Goal: Task Accomplishment & Management: Use online tool/utility

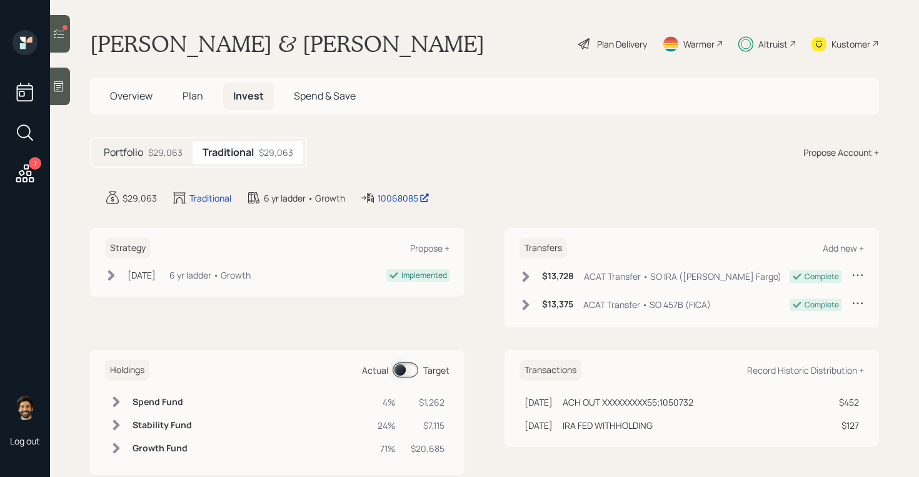
click at [401, 375] on span at bounding box center [406, 369] width 26 height 15
click at [20, 171] on icon at bounding box center [25, 173] width 18 height 18
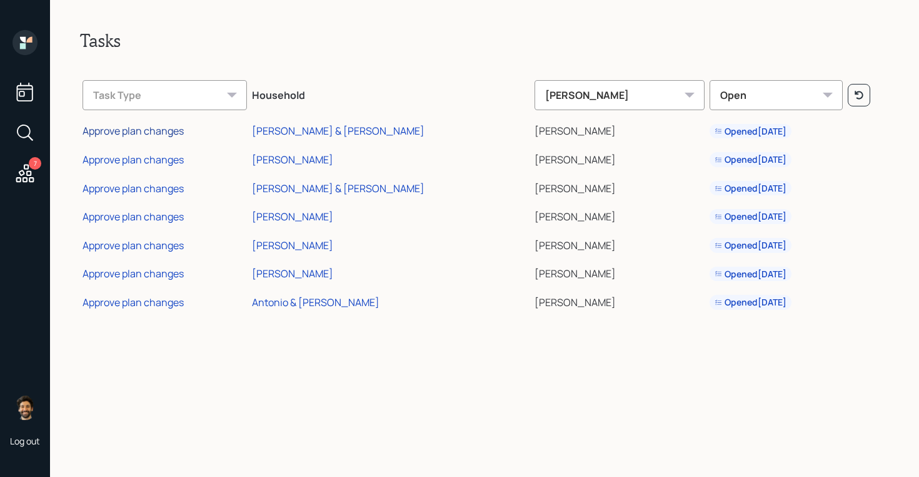
click at [130, 131] on div "Approve plan changes" at bounding box center [133, 131] width 101 height 14
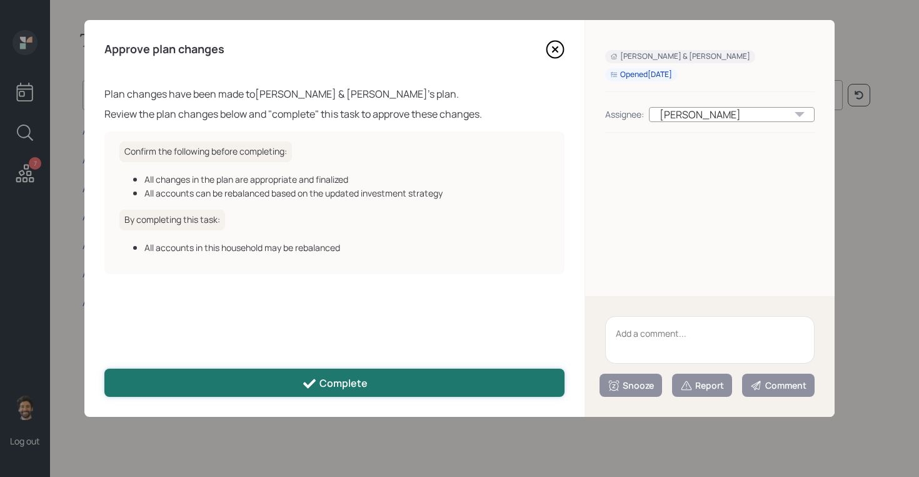
click at [321, 384] on div "Complete" at bounding box center [335, 383] width 66 height 15
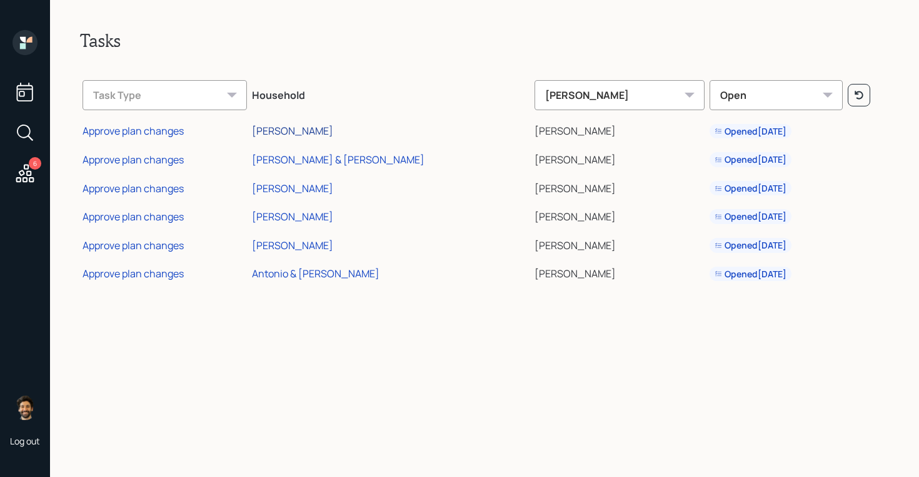
click at [330, 131] on div "[PERSON_NAME]" at bounding box center [292, 131] width 81 height 14
